Goal: Task Accomplishment & Management: Complete application form

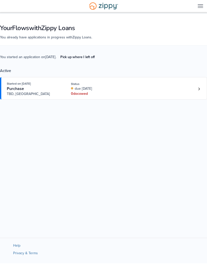
click at [198, 86] on link "Loan number 4260578" at bounding box center [199, 89] width 8 height 8
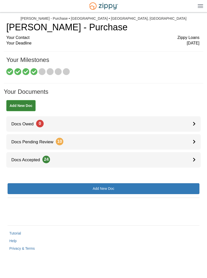
click at [187, 139] on link "Docs Pending Review 10" at bounding box center [103, 141] width 195 height 15
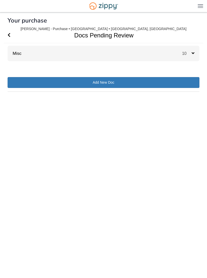
click at [192, 53] on icon at bounding box center [193, 53] width 3 height 5
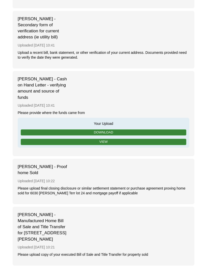
scroll to position [528, 0]
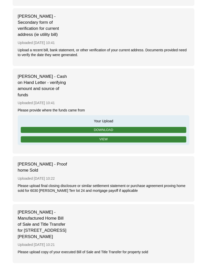
click at [163, 137] on link "View" at bounding box center [104, 139] width 166 height 6
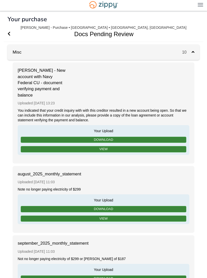
scroll to position [0, 0]
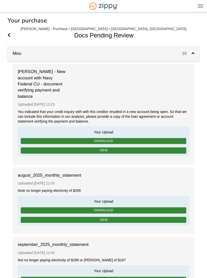
click at [189, 53] on span "10" at bounding box center [187, 53] width 10 height 4
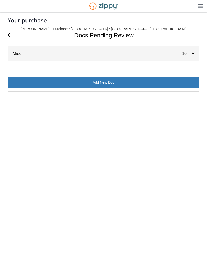
click at [10, 35] on icon "Go Back" at bounding box center [9, 35] width 3 height 5
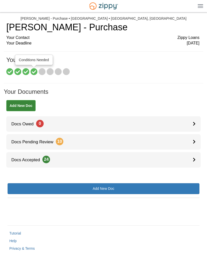
click at [35, 71] on icon at bounding box center [34, 71] width 7 height 7
click at [43, 71] on icon at bounding box center [42, 71] width 7 height 7
click at [51, 70] on icon at bounding box center [50, 71] width 7 height 7
click at [59, 70] on icon at bounding box center [58, 71] width 7 height 7
click at [64, 69] on icon at bounding box center [66, 71] width 7 height 7
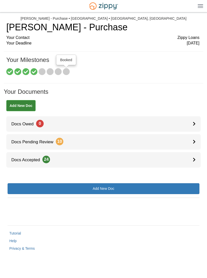
click at [64, 58] on h1 "Your Milestones" at bounding box center [102, 63] width 193 height 12
click at [16, 38] on div "Your Contact Zippy Loans" at bounding box center [102, 38] width 193 height 6
click at [16, 235] on link "Tutorial" at bounding box center [15, 233] width 12 height 4
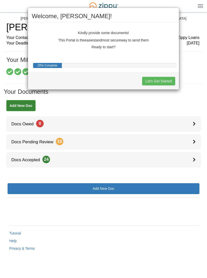
click at [157, 78] on button "Let's Get Started" at bounding box center [158, 81] width 33 height 9
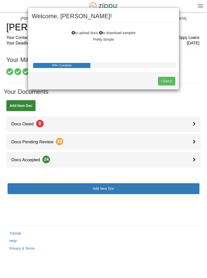
click at [158, 81] on button "I Get It" at bounding box center [166, 81] width 17 height 9
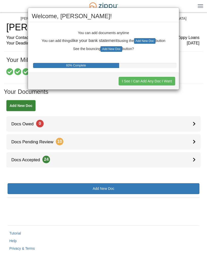
click at [148, 81] on button "I See I Can Add Any Doc I Want" at bounding box center [147, 81] width 57 height 9
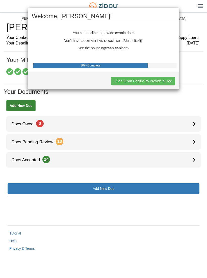
click at [160, 78] on button "I See I Can Decline to Provide a Doc" at bounding box center [143, 81] width 64 height 9
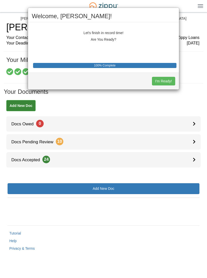
click at [164, 80] on button "I'm Ready!" at bounding box center [163, 81] width 23 height 9
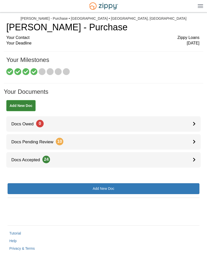
click at [201, 5] on img at bounding box center [201, 6] width 6 height 4
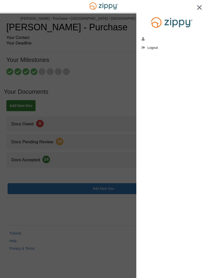
click at [144, 37] on icon "edit profile" at bounding box center [144, 39] width 4 height 4
click at [199, 10] on img at bounding box center [199, 7] width 5 height 5
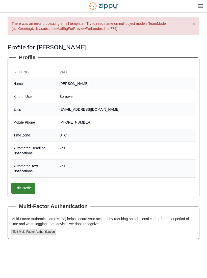
click at [193, 22] on button "×" at bounding box center [194, 23] width 3 height 5
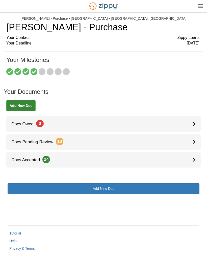
click at [199, 10] on div "[EMAIL_ADDRESS][DOMAIN_NAME] Logout" at bounding box center [103, 6] width 207 height 12
click at [199, 7] on img at bounding box center [201, 6] width 6 height 4
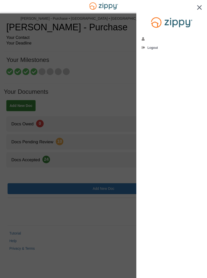
click at [199, 7] on img at bounding box center [199, 7] width 5 height 5
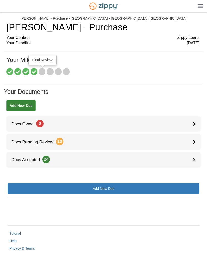
click at [41, 67] on div at bounding box center [43, 66] width 6 height 3
click at [44, 70] on icon at bounding box center [42, 71] width 7 height 7
click at [34, 70] on icon at bounding box center [34, 71] width 7 height 7
click at [44, 70] on icon at bounding box center [42, 71] width 7 height 7
click at [195, 139] on icon at bounding box center [194, 141] width 3 height 4
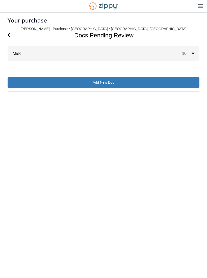
click at [186, 56] on div "10" at bounding box center [190, 53] width 17 height 15
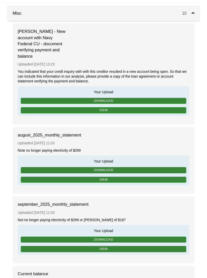
scroll to position [40, 0]
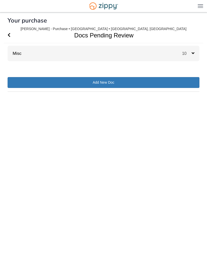
scroll to position [0, 0]
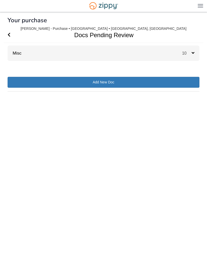
click at [188, 52] on span "10" at bounding box center [187, 53] width 10 height 4
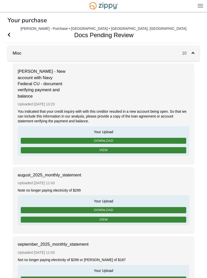
scroll to position [0, 0]
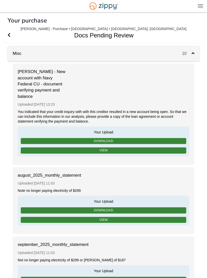
click at [10, 33] on icon "Go Back" at bounding box center [9, 35] width 3 height 5
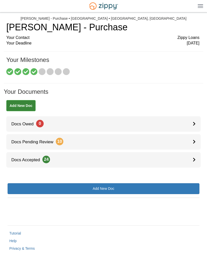
click at [200, 135] on div at bounding box center [197, 141] width 8 height 15
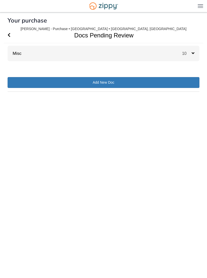
click at [188, 57] on div "10" at bounding box center [190, 53] width 17 height 15
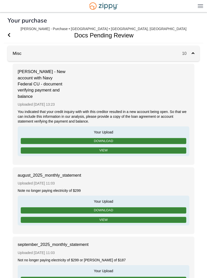
click at [194, 54] on icon at bounding box center [193, 53] width 3 height 5
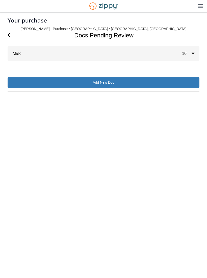
click at [192, 54] on icon at bounding box center [193, 53] width 3 height 5
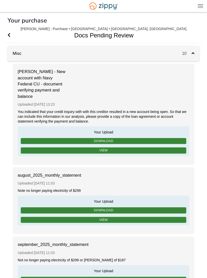
click at [193, 54] on icon at bounding box center [193, 53] width 3 height 5
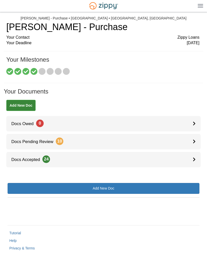
scroll to position [0, 0]
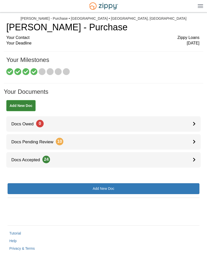
scroll to position [0, 0]
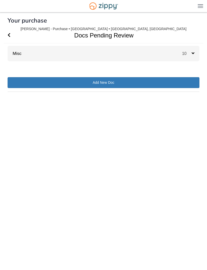
click at [191, 53] on span "10" at bounding box center [187, 53] width 10 height 4
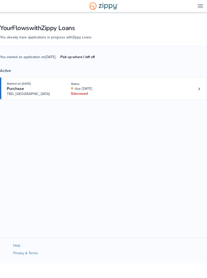
click at [196, 88] on link "Loan number 4260578" at bounding box center [199, 89] width 8 height 8
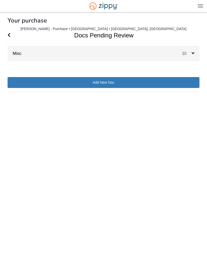
click at [188, 54] on span "10" at bounding box center [187, 53] width 10 height 4
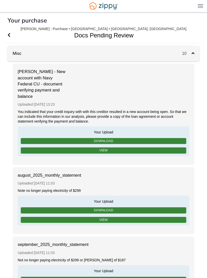
click at [191, 52] on span "10" at bounding box center [187, 53] width 10 height 4
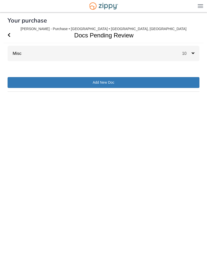
click at [190, 55] on span "10" at bounding box center [187, 53] width 10 height 4
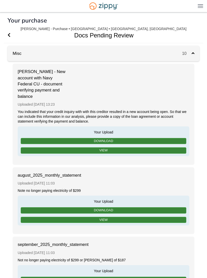
click at [189, 54] on span "10" at bounding box center [187, 53] width 10 height 4
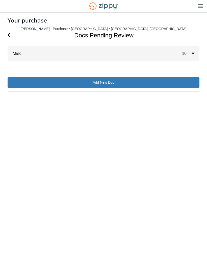
click at [190, 53] on span "10" at bounding box center [187, 53] width 10 height 4
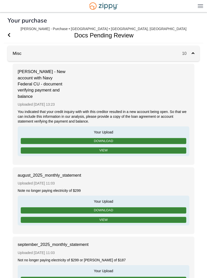
click at [190, 54] on span "10" at bounding box center [187, 53] width 10 height 4
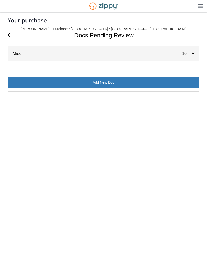
click at [188, 53] on span "10" at bounding box center [187, 53] width 10 height 4
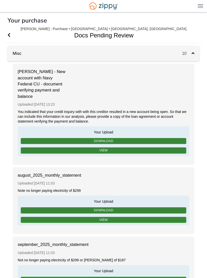
click at [193, 52] on icon at bounding box center [193, 53] width 3 height 5
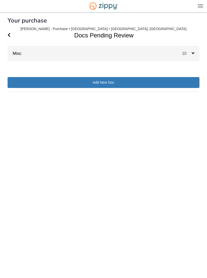
click at [192, 53] on icon at bounding box center [193, 53] width 3 height 5
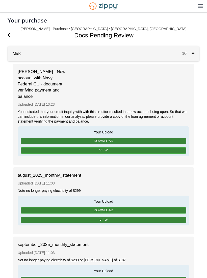
click at [191, 53] on span "10" at bounding box center [187, 53] width 10 height 4
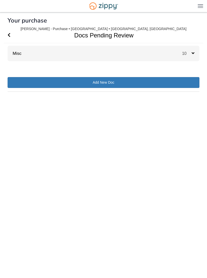
click at [191, 52] on span "10" at bounding box center [187, 53] width 10 height 4
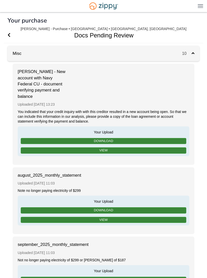
click at [191, 53] on span "10" at bounding box center [187, 53] width 10 height 4
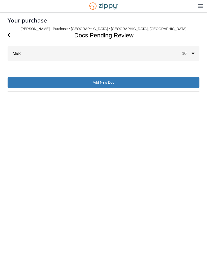
click at [190, 53] on span "10" at bounding box center [187, 53] width 10 height 4
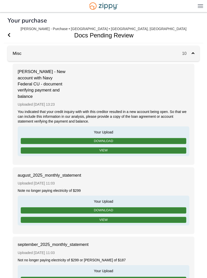
click at [188, 53] on span "10" at bounding box center [187, 53] width 10 height 4
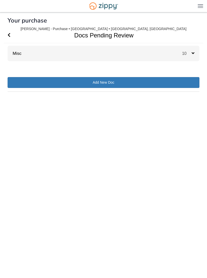
click at [189, 54] on span "10" at bounding box center [187, 53] width 10 height 4
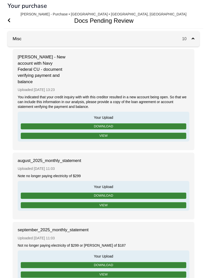
scroll to position [15, 0]
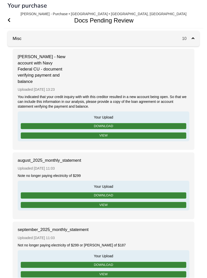
click at [193, 39] on icon at bounding box center [193, 38] width 3 height 5
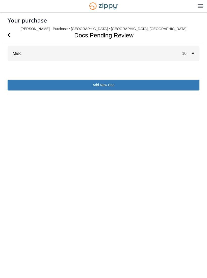
scroll to position [0, 0]
